Goal: Information Seeking & Learning: Understand process/instructions

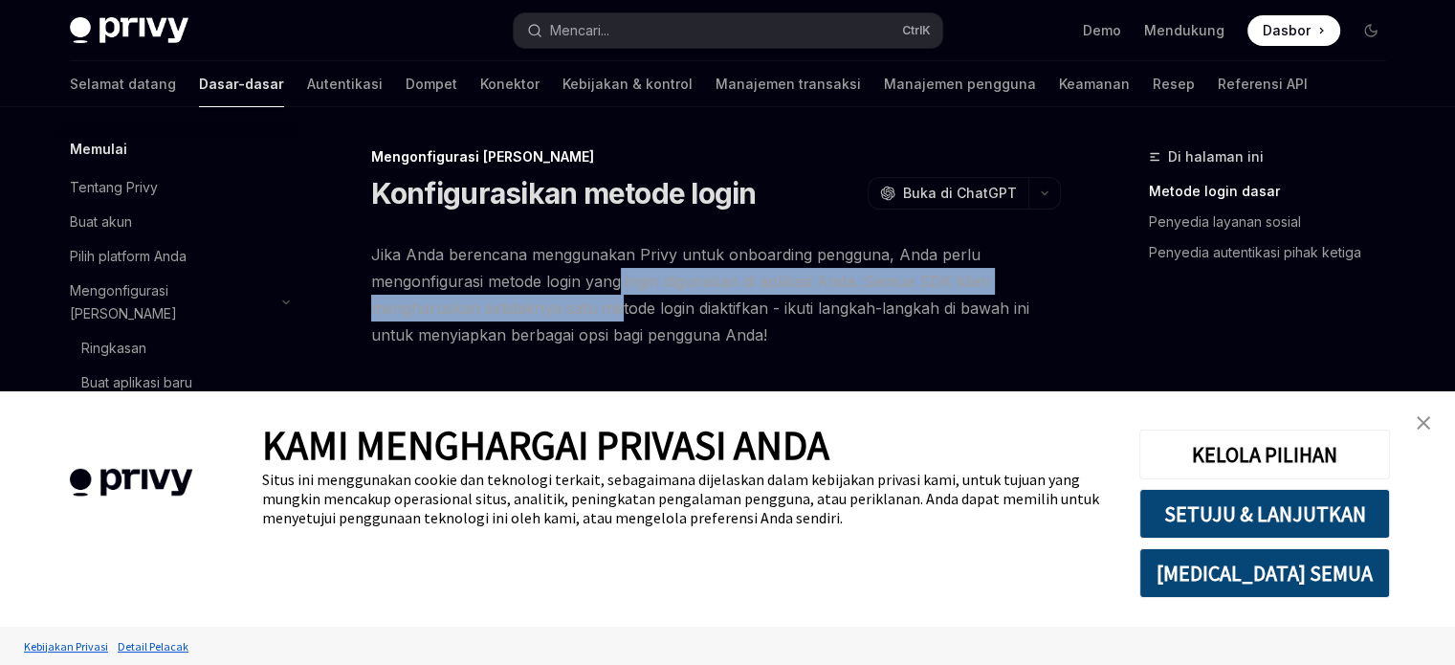
drag, startPoint x: 622, startPoint y: 297, endPoint x: 677, endPoint y: 293, distance: 55.7
click at [624, 298] on font "Jika Anda berencana menggunakan Privy untuk onboarding pengguna, Anda perlu men…" at bounding box center [700, 294] width 658 height 99
click at [1423, 424] on img "tutup spanduk" at bounding box center [1423, 422] width 13 height 13
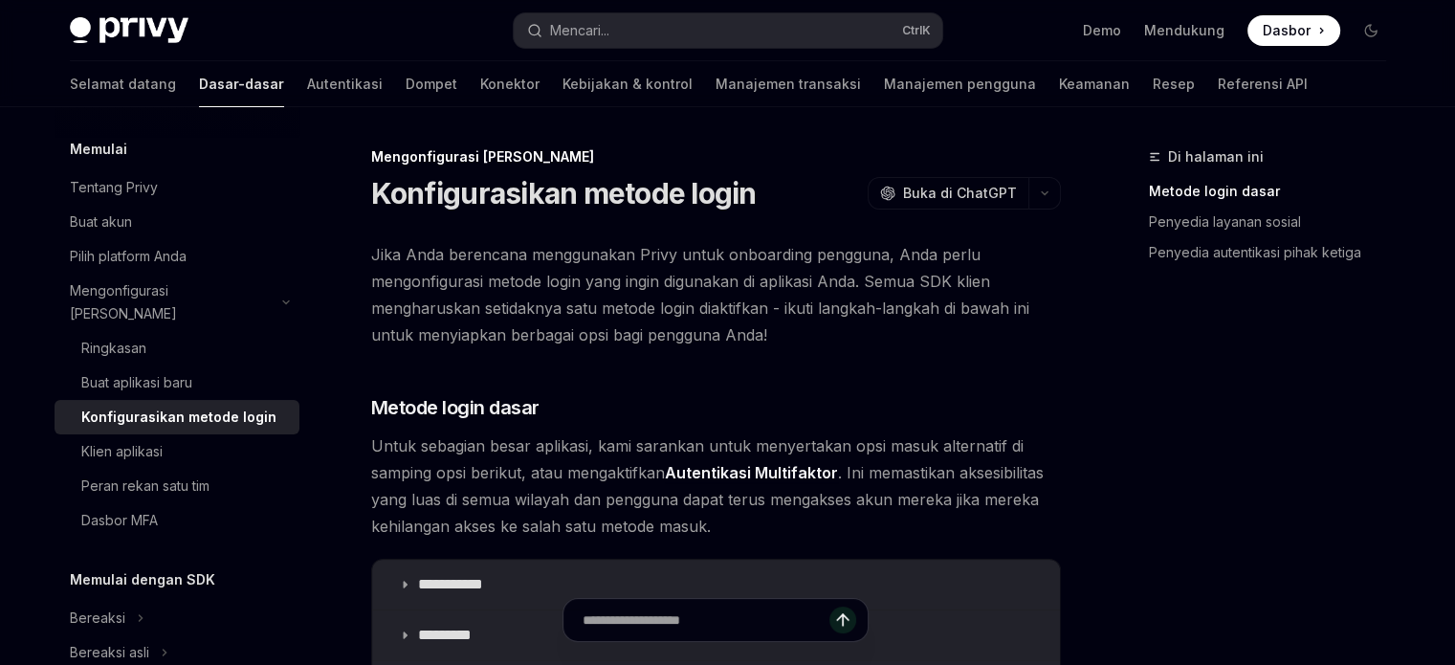
click at [451, 246] on font "Jika Anda berencana menggunakan Privy untuk onboarding pengguna, Anda perlu men…" at bounding box center [700, 294] width 658 height 99
click at [99, 227] on font "Buat akun" at bounding box center [101, 221] width 62 height 16
type textarea "*"
